Goal: Task Accomplishment & Management: Use online tool/utility

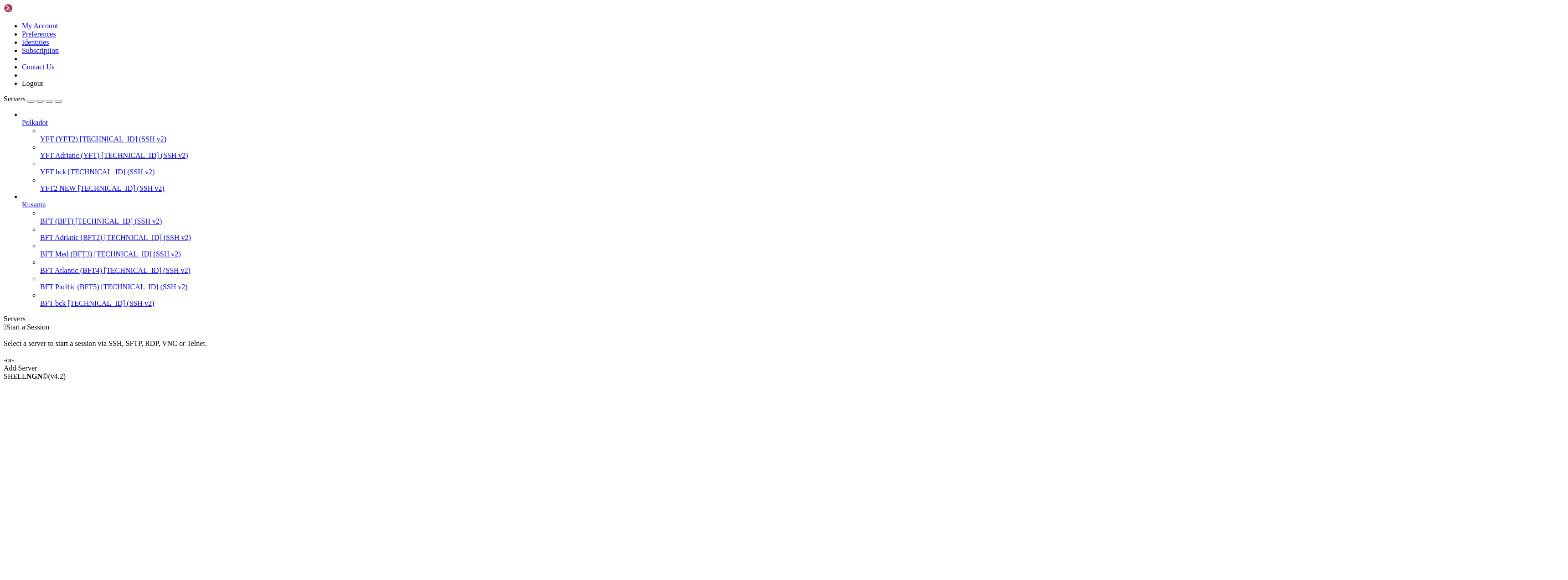
drag, startPoint x: 0, startPoint y: 0, endPoint x: 46, endPoint y: 152, distance: 158.8
click at [46, 387] on span "Connect" at bounding box center [34, 391] width 24 height 8
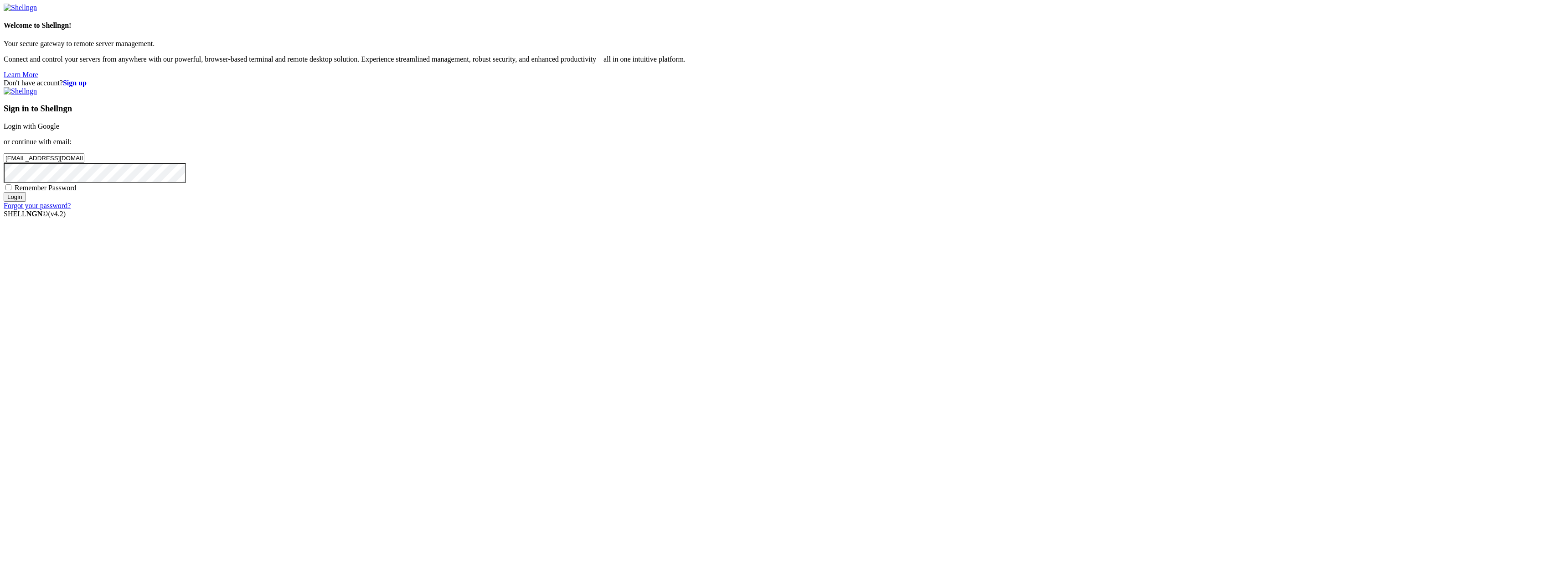
click at [26, 202] on input "Login" at bounding box center [14, 196] width 22 height 10
drag, startPoint x: 984, startPoint y: 298, endPoint x: 975, endPoint y: 301, distance: 9.5
click at [84, 148] on input "number" at bounding box center [44, 142] width 81 height 10
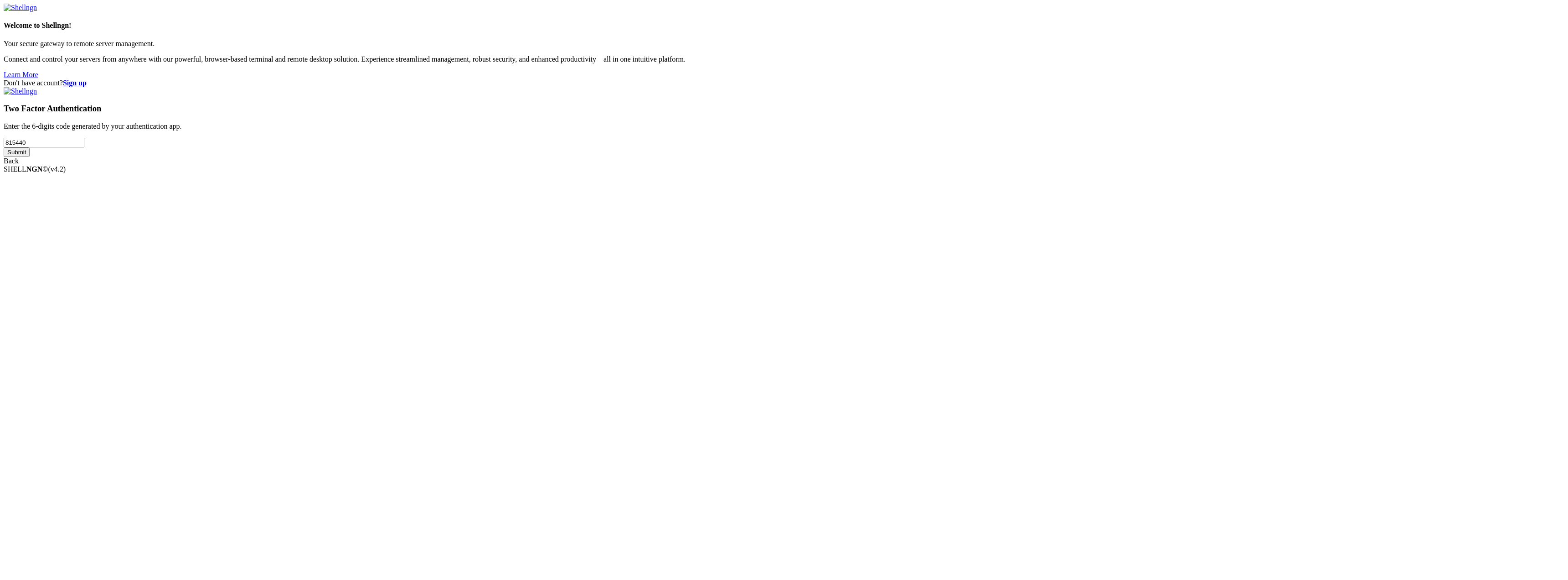
type input "815440"
click at [30, 157] on input "Submit" at bounding box center [17, 152] width 26 height 10
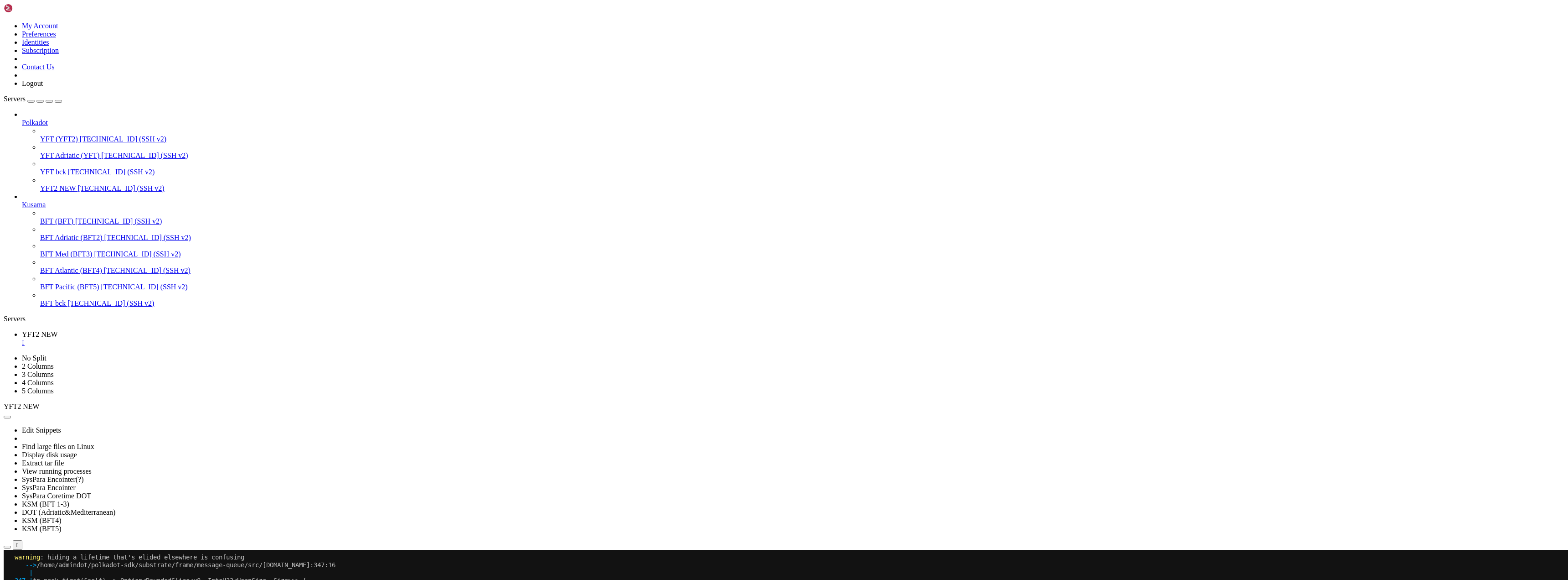
scroll to position [29773, 0]
